Goal: Transaction & Acquisition: Download file/media

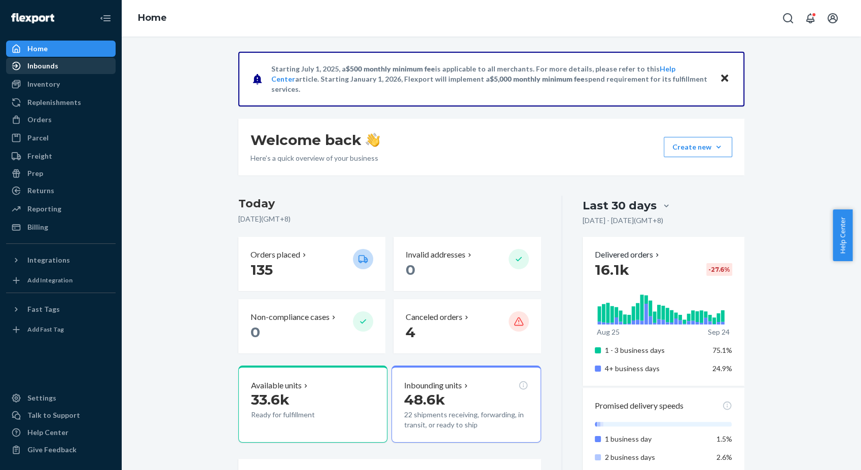
drag, startPoint x: 56, startPoint y: 67, endPoint x: 54, endPoint y: 58, distance: 9.4
click at [56, 67] on div "Inbounds" at bounding box center [42, 66] width 31 height 10
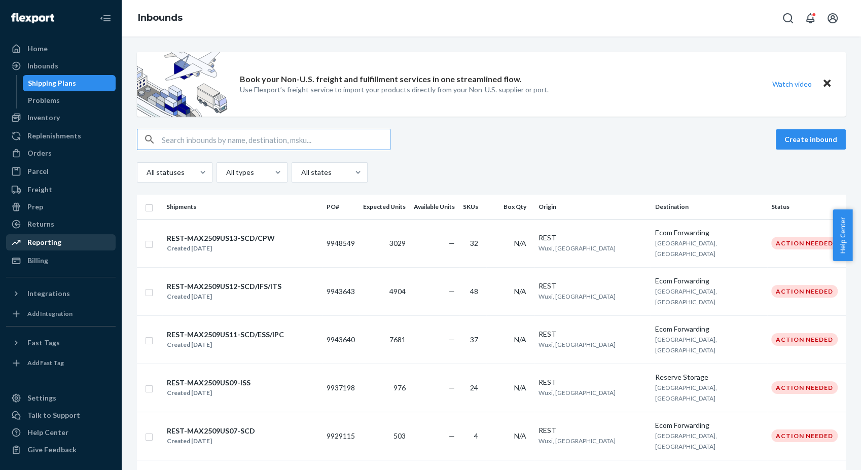
click at [52, 245] on div "Reporting" at bounding box center [44, 242] width 34 height 10
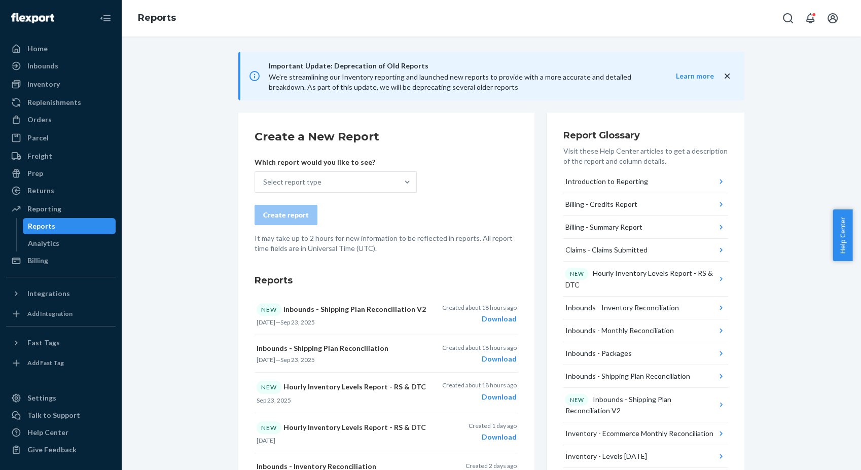
click at [392, 192] on div "Select report type" at bounding box center [326, 182] width 143 height 20
click at [264, 187] on input "Select report type" at bounding box center [263, 182] width 1 height 10
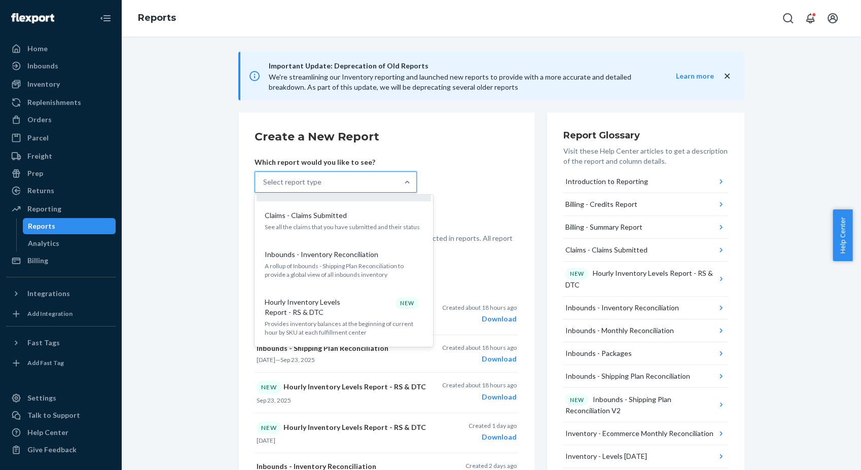
scroll to position [169, 0]
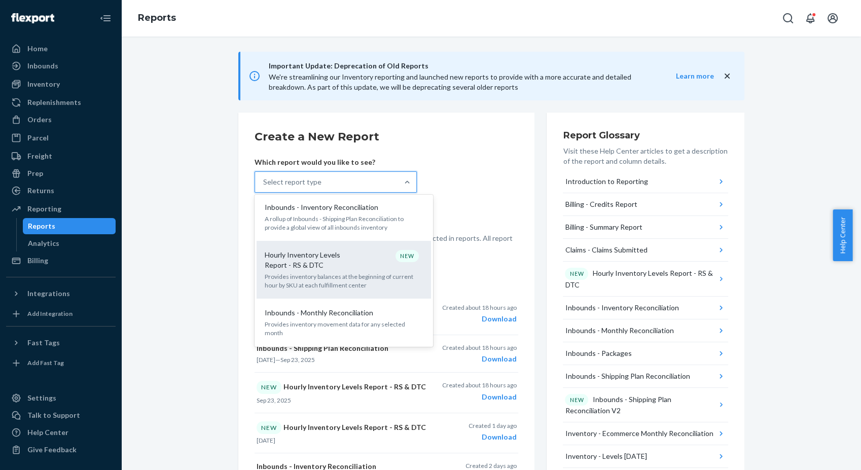
click at [328, 265] on p "Hourly Inventory Levels Report - RS & DTC" at bounding box center [313, 260] width 97 height 20
click at [264, 187] on input "option Hourly Inventory Levels Report - RS & DTC focused, 6 of 34. 34 results a…" at bounding box center [263, 182] width 1 height 10
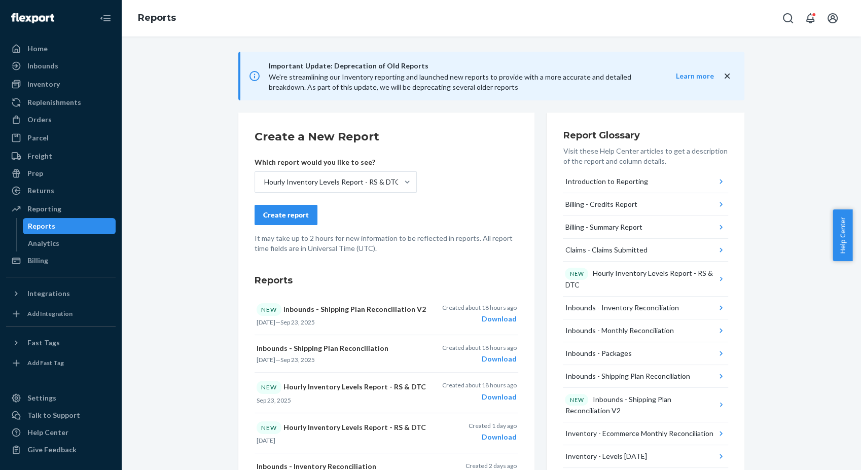
click at [292, 214] on div "Create report" at bounding box center [286, 215] width 46 height 10
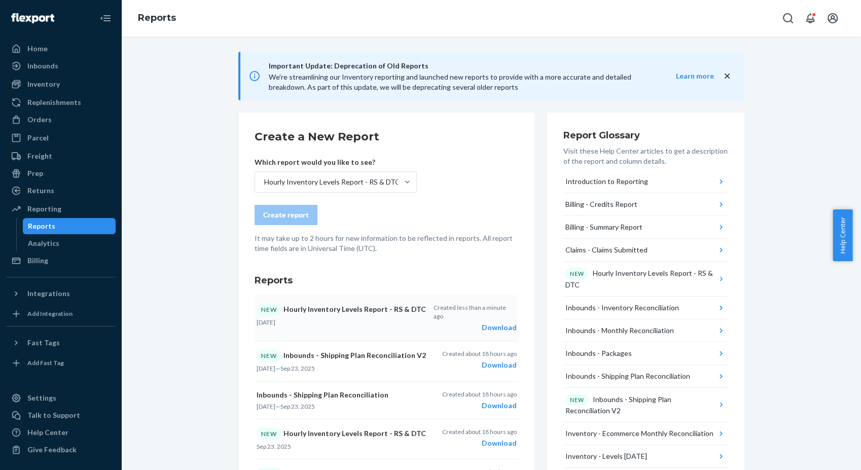
click at [504, 323] on div "Download" at bounding box center [475, 328] width 83 height 10
drag, startPoint x: 51, startPoint y: 61, endPoint x: 88, endPoint y: 63, distance: 36.6
click at [51, 61] on div "Inbounds" at bounding box center [42, 66] width 31 height 10
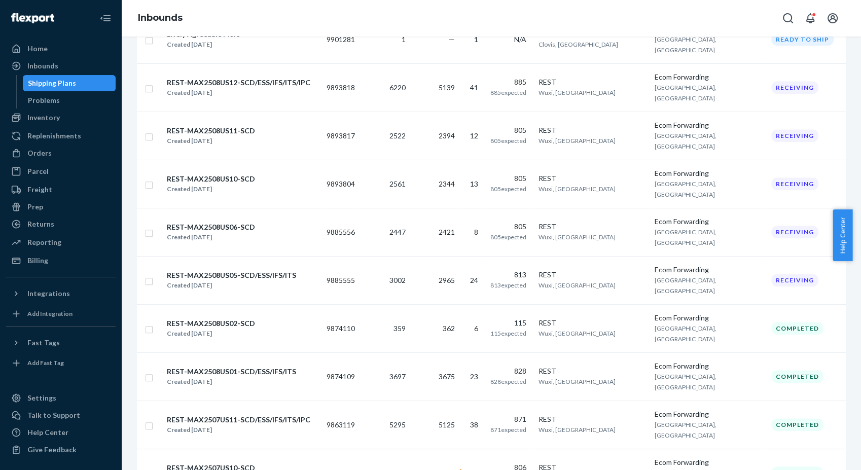
scroll to position [958, 0]
